Goal: Information Seeking & Learning: Learn about a topic

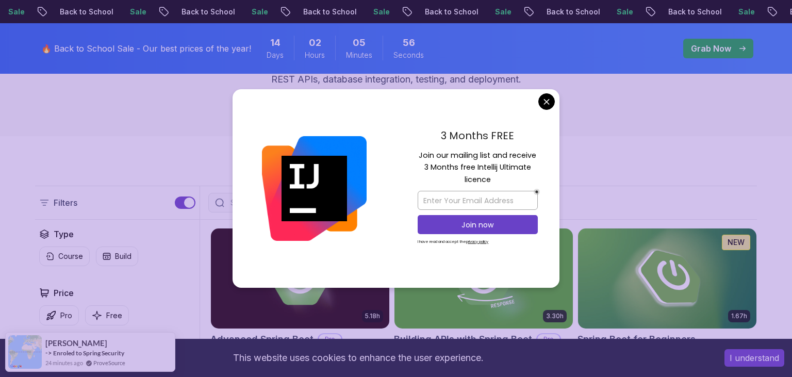
scroll to position [163, 0]
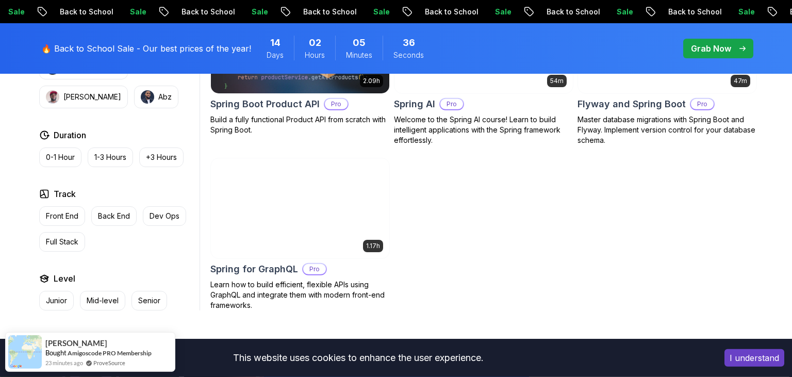
scroll to position [979, 0]
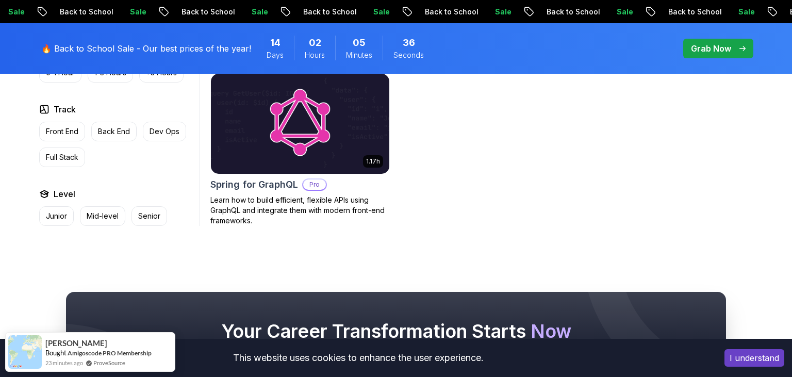
click at [307, 151] on img at bounding box center [299, 123] width 187 height 105
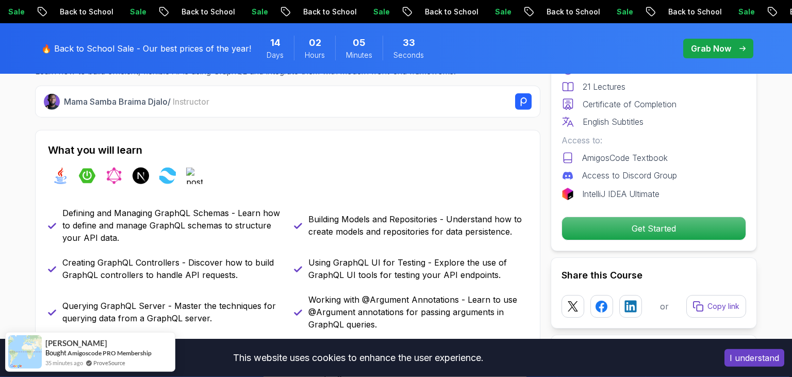
scroll to position [544, 0]
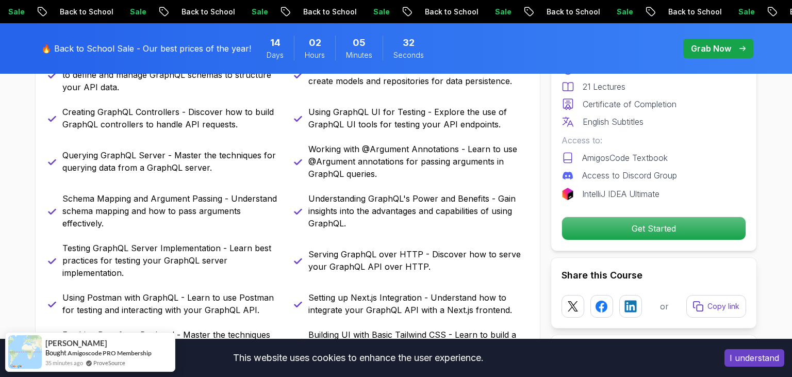
click at [185, 53] on p "🔥 Back to School Sale - Our best prices of the year!" at bounding box center [146, 48] width 210 height 12
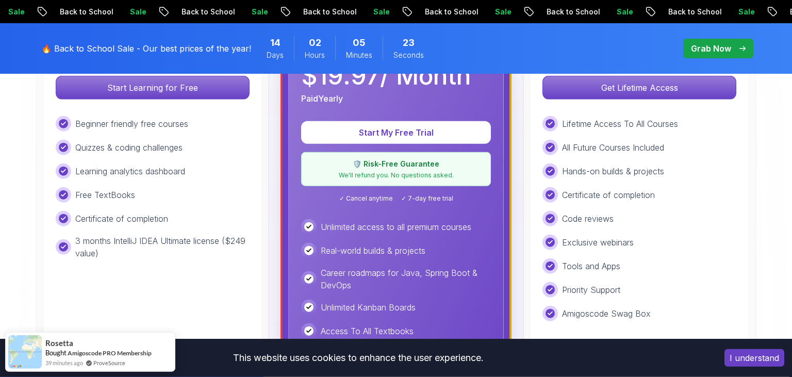
scroll to position [326, 0]
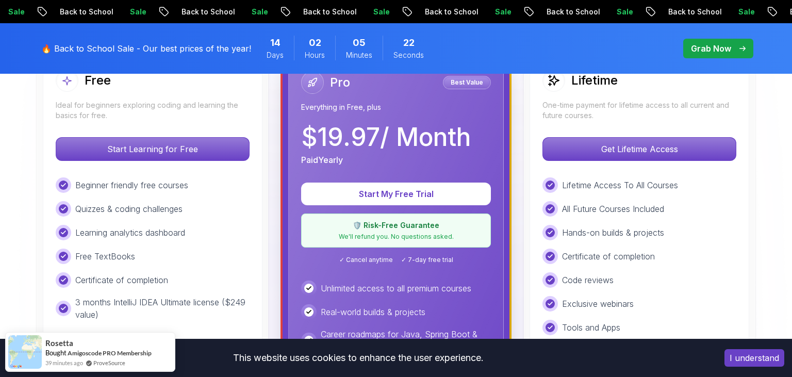
click at [603, 203] on p "All Future Courses Included" at bounding box center [613, 209] width 102 height 12
drag, startPoint x: 565, startPoint y: 96, endPoint x: 580, endPoint y: 129, distance: 36.0
click at [565, 96] on div "Lifetime One-time payment for lifetime access to all current and future courses." at bounding box center [639, 95] width 194 height 52
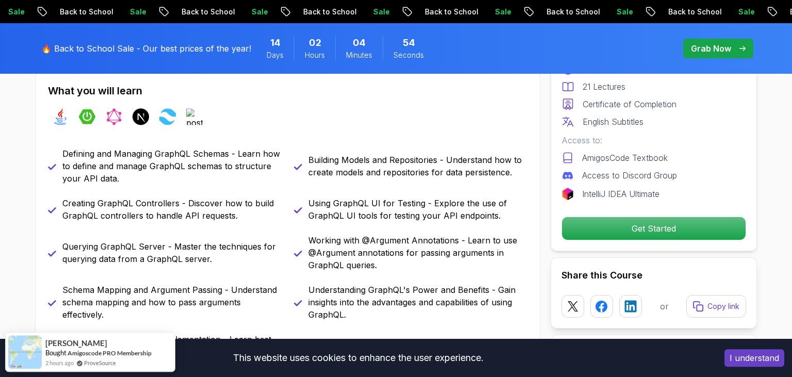
scroll to position [544, 0]
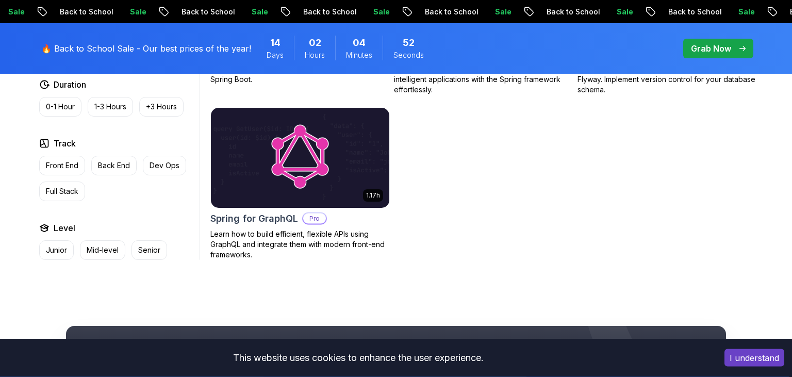
scroll to position [946, 0]
